Goal: Check status: Check status

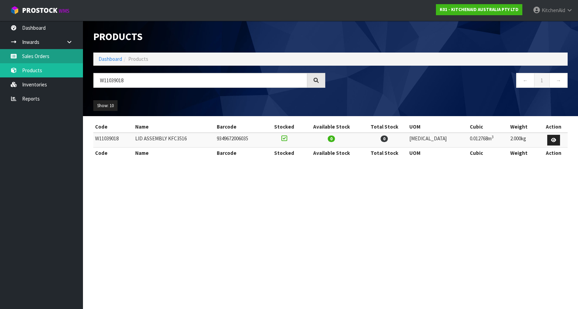
click at [38, 60] on link "Sales Orders" at bounding box center [41, 56] width 83 height 14
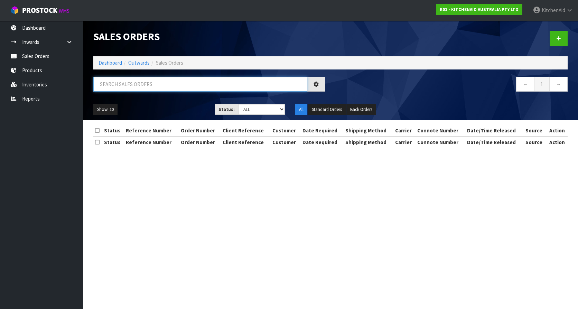
click at [146, 85] on input "text" at bounding box center [200, 84] width 214 height 15
paste input "KAAA-29528"
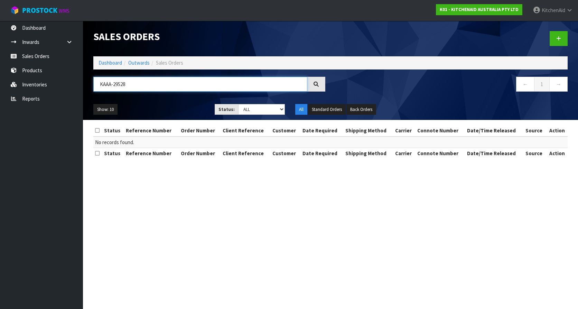
type input "KAAA-29528"
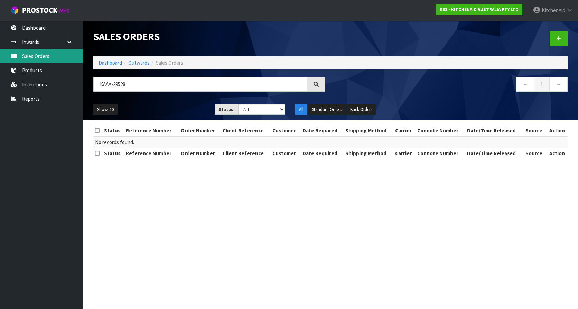
click at [47, 57] on link "Sales Orders" at bounding box center [41, 56] width 83 height 14
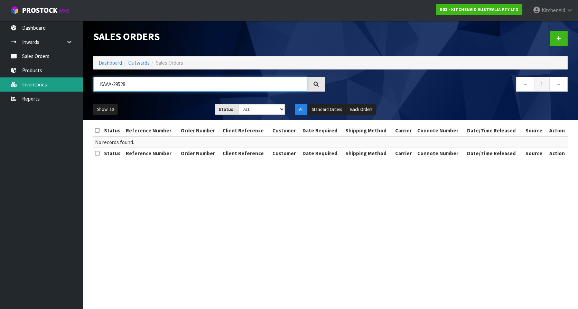
drag, startPoint x: 152, startPoint y: 84, endPoint x: 27, endPoint y: 81, distance: 125.1
click at [27, 81] on body "Toggle navigation ProStock WMS K01 - KITCHENAID AUSTRALIA PTY LTD [GEOGRAPHIC_D…" at bounding box center [289, 154] width 578 height 309
paste input "[PERSON_NAME]"
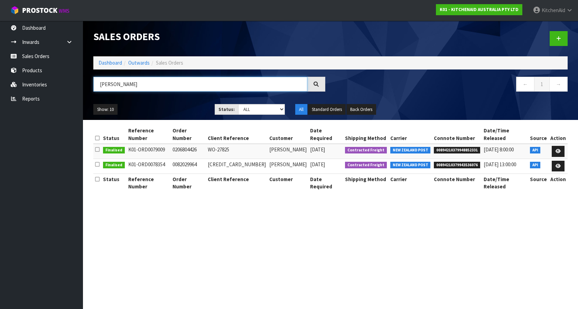
type input "[PERSON_NAME]"
click at [462, 147] on span "00894210379948852331" at bounding box center [457, 150] width 46 height 7
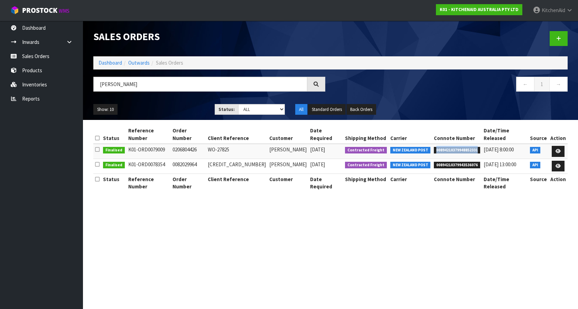
click at [462, 147] on span "00894210379948852331" at bounding box center [457, 150] width 46 height 7
click at [280, 199] on section "Sales Orders Dashboard Outwards Sales Orders [PERSON_NAME] ← 1 → Show: 10 5 10 …" at bounding box center [289, 154] width 578 height 309
